Goal: Information Seeking & Learning: Learn about a topic

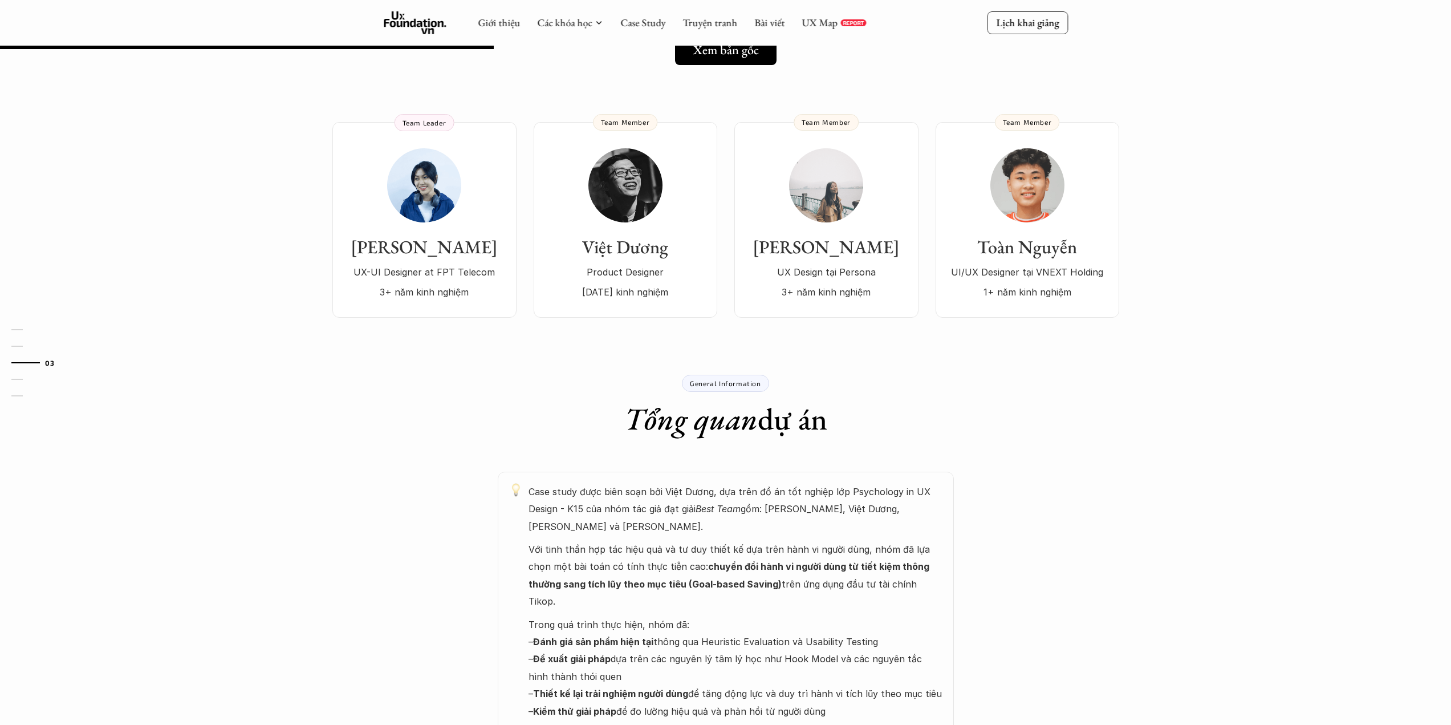
scroll to position [228, 0]
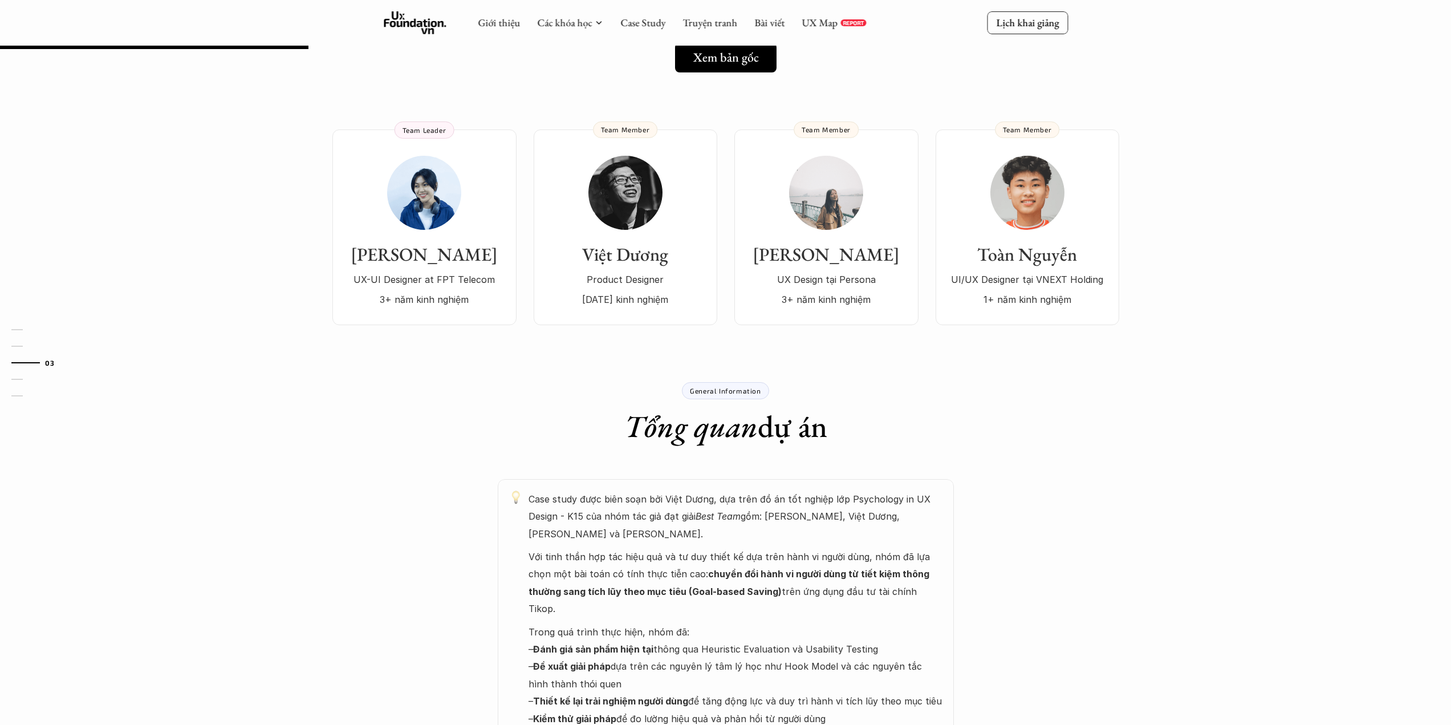
click at [732, 382] on div "General Information" at bounding box center [725, 390] width 87 height 17
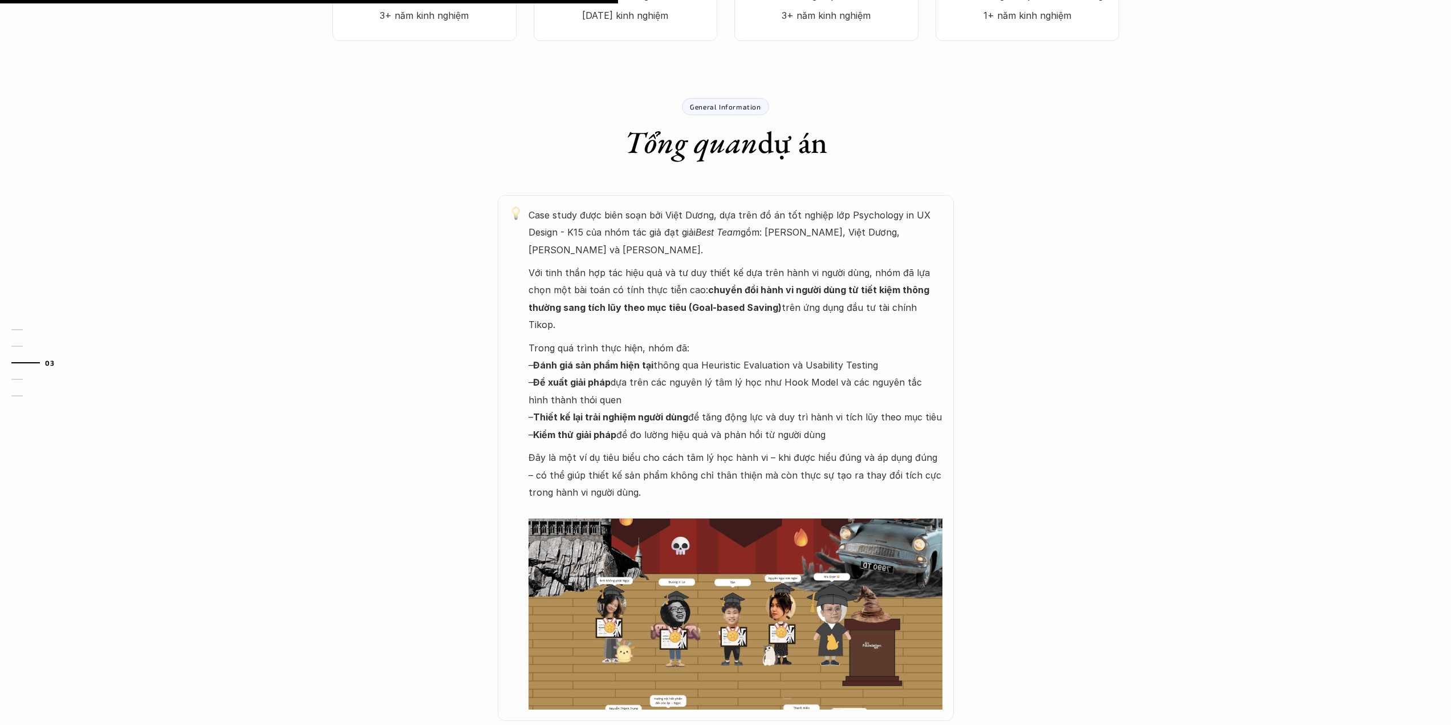
scroll to position [684, 0]
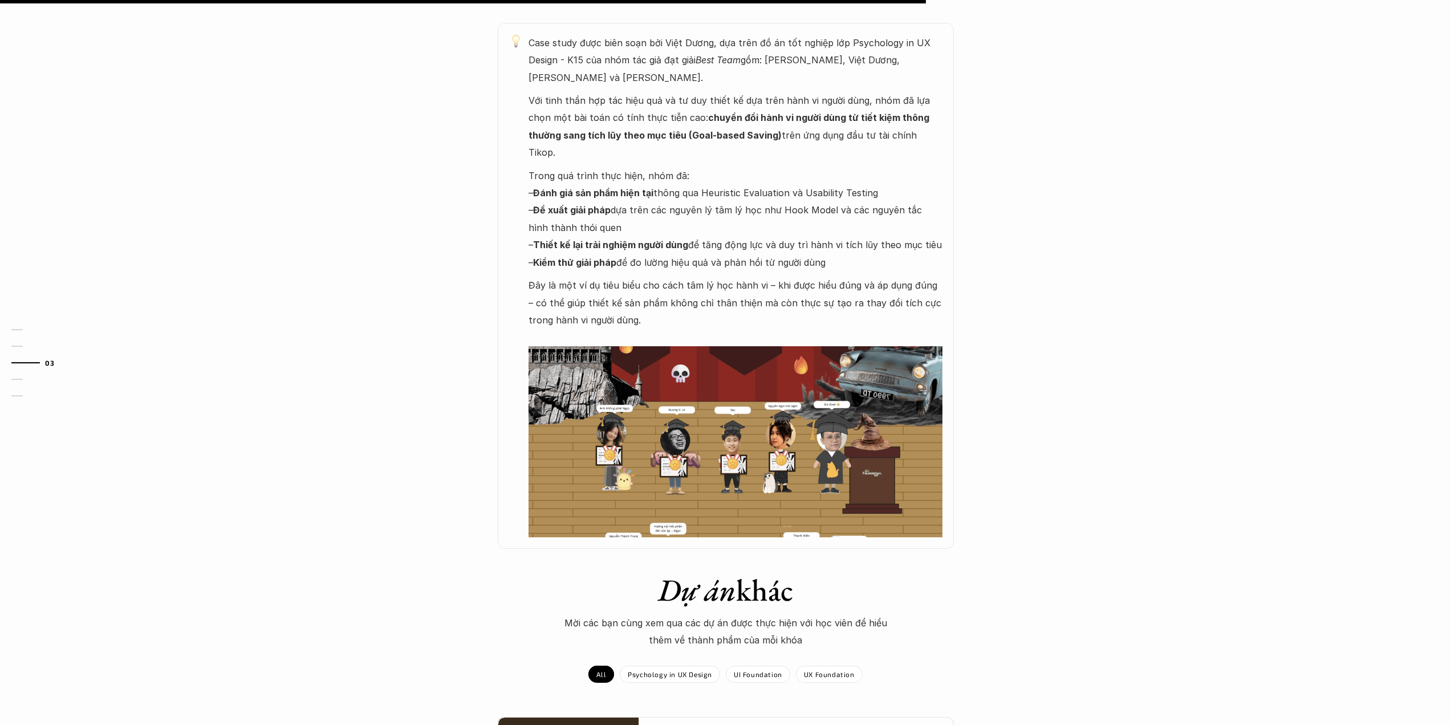
click at [664, 489] on div "Case study được biên soạn bởi Việt Dương, dựa trên đồ án tốt nghiệp lớp Psychol…" at bounding box center [726, 286] width 456 height 526
click at [676, 570] on em "Dự án" at bounding box center [697, 590] width 78 height 40
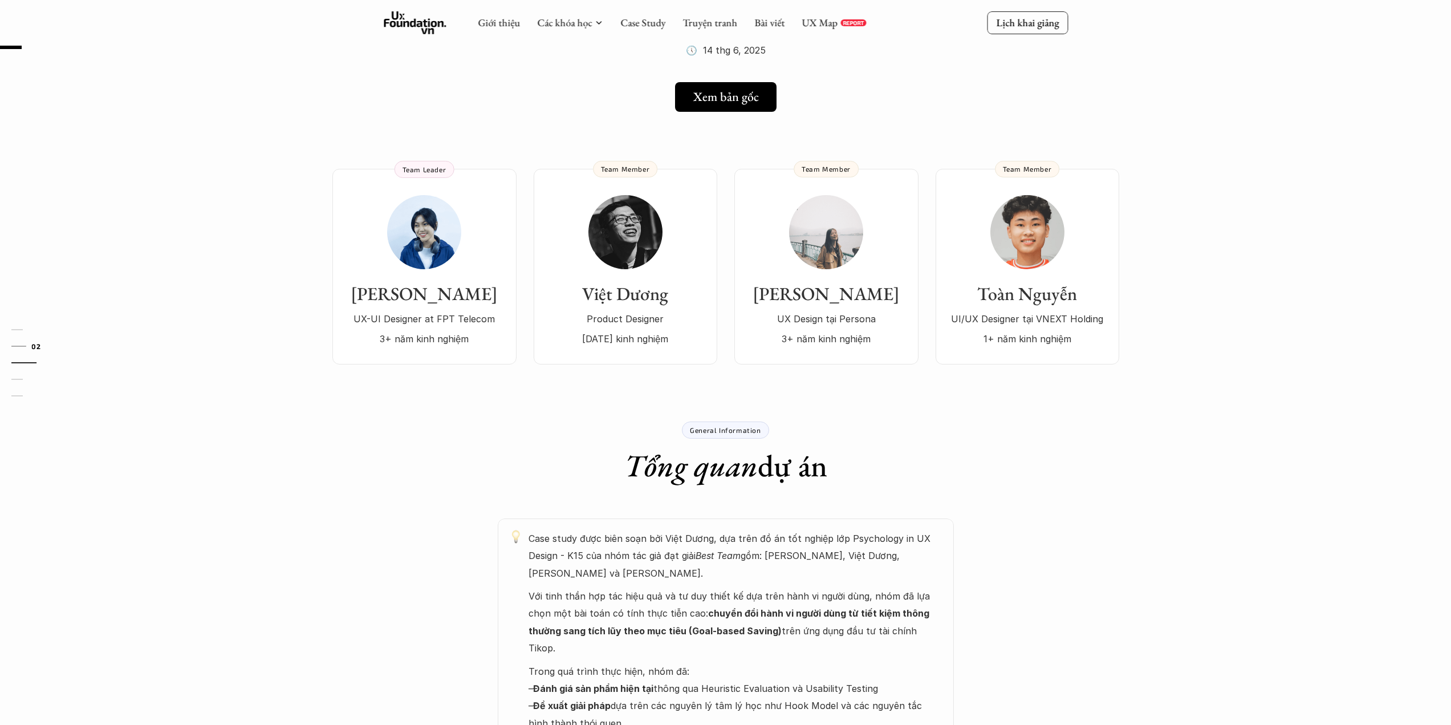
scroll to position [0, 0]
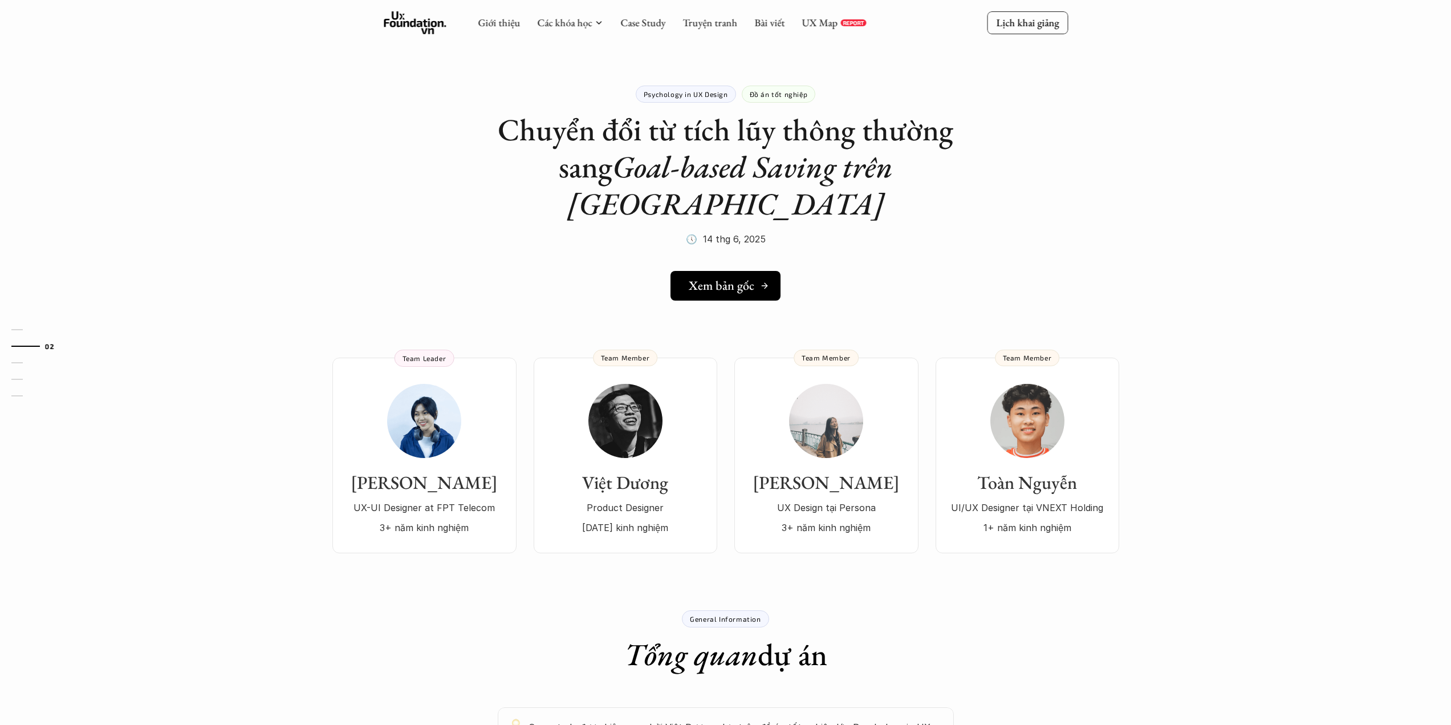
click at [726, 278] on h5 "Xem bản gốc" at bounding box center [722, 285] width 66 height 15
click at [1031, 391] on img at bounding box center [1027, 421] width 74 height 74
click at [576, 403] on div "Việt Dương Product Designer [DATE] kinh nghiệm" at bounding box center [625, 460] width 161 height 152
click at [473, 432] on div "[PERSON_NAME] UX-UI Designer at FPT Telecom 3+ năm kinh nghiệm" at bounding box center [424, 460] width 161 height 152
drag, startPoint x: 803, startPoint y: 162, endPoint x: 591, endPoint y: 154, distance: 212.3
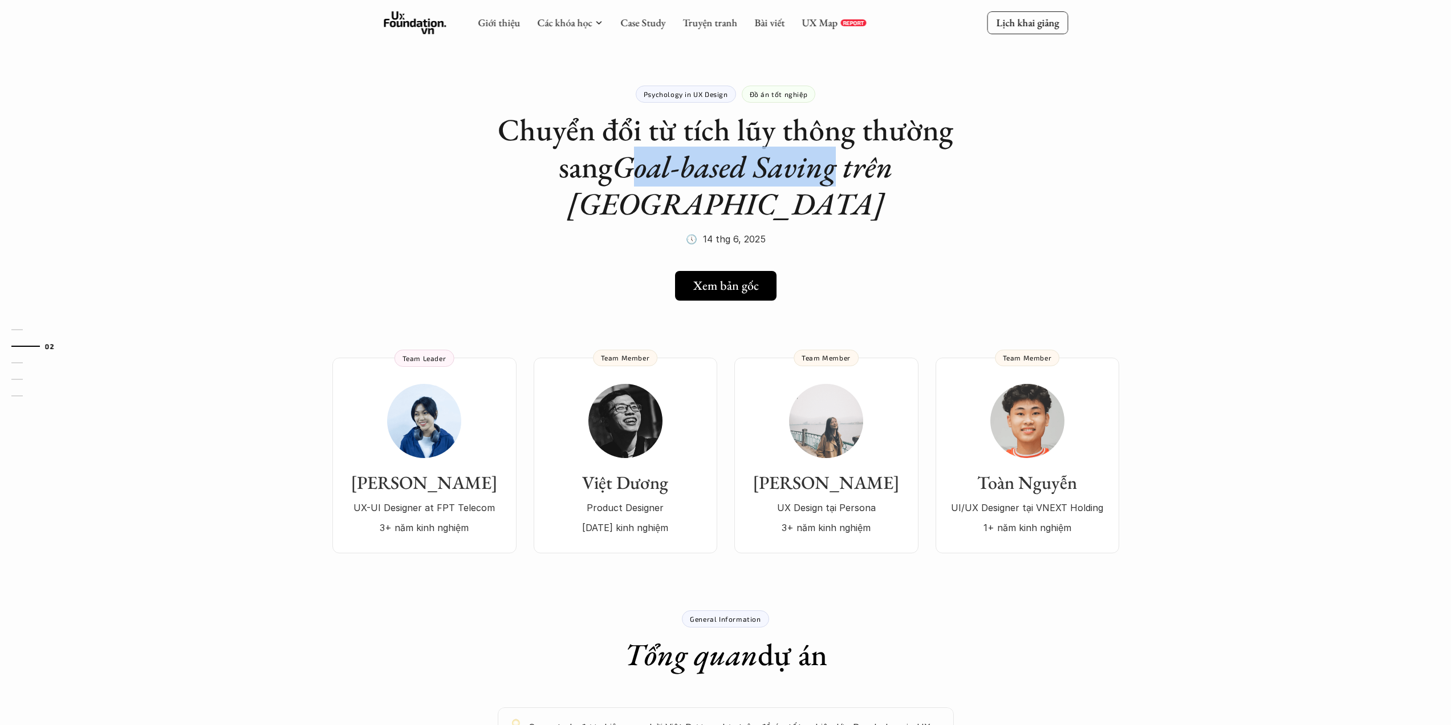
click at [591, 154] on em "Goal-based Saving trên [GEOGRAPHIC_DATA]" at bounding box center [733, 185] width 332 height 77
click at [703, 278] on h5 "Xem bản gốc" at bounding box center [722, 285] width 66 height 15
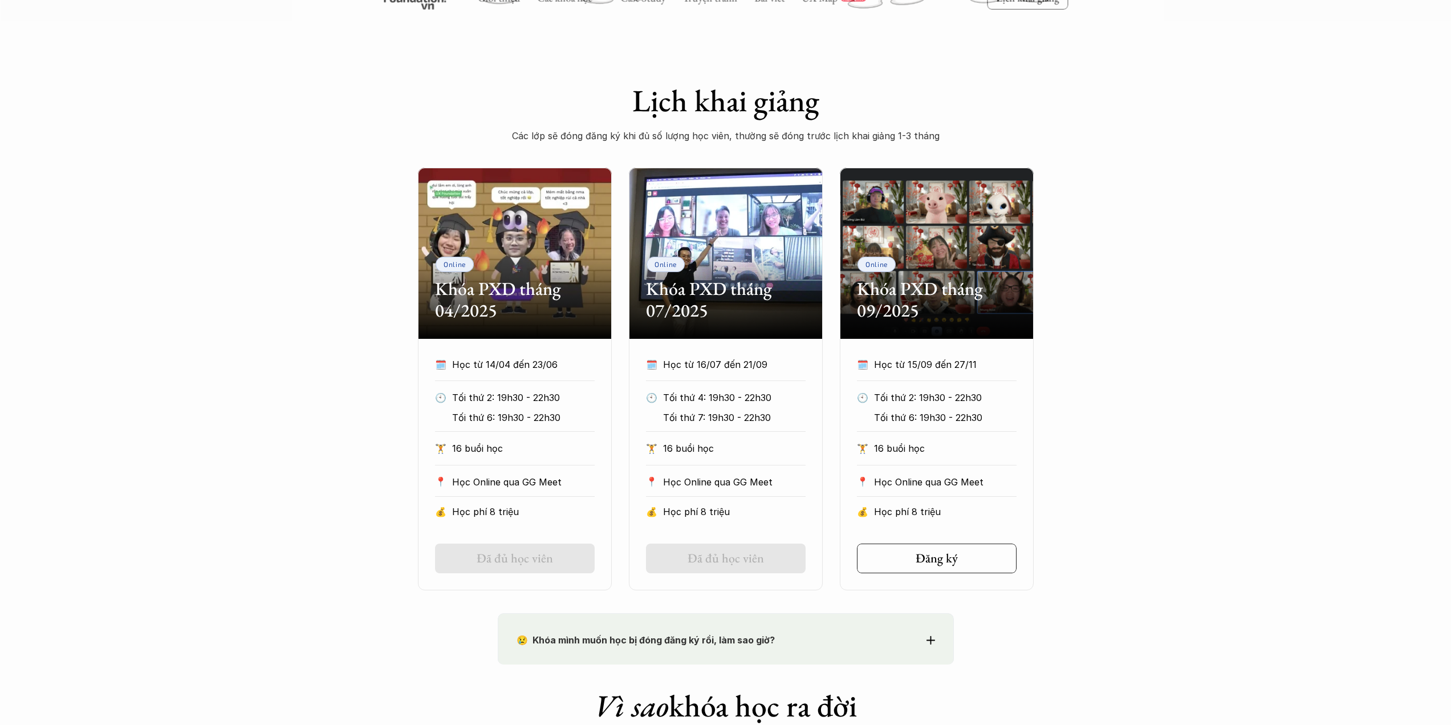
scroll to position [399, 0]
